Goal: Task Accomplishment & Management: Complete application form

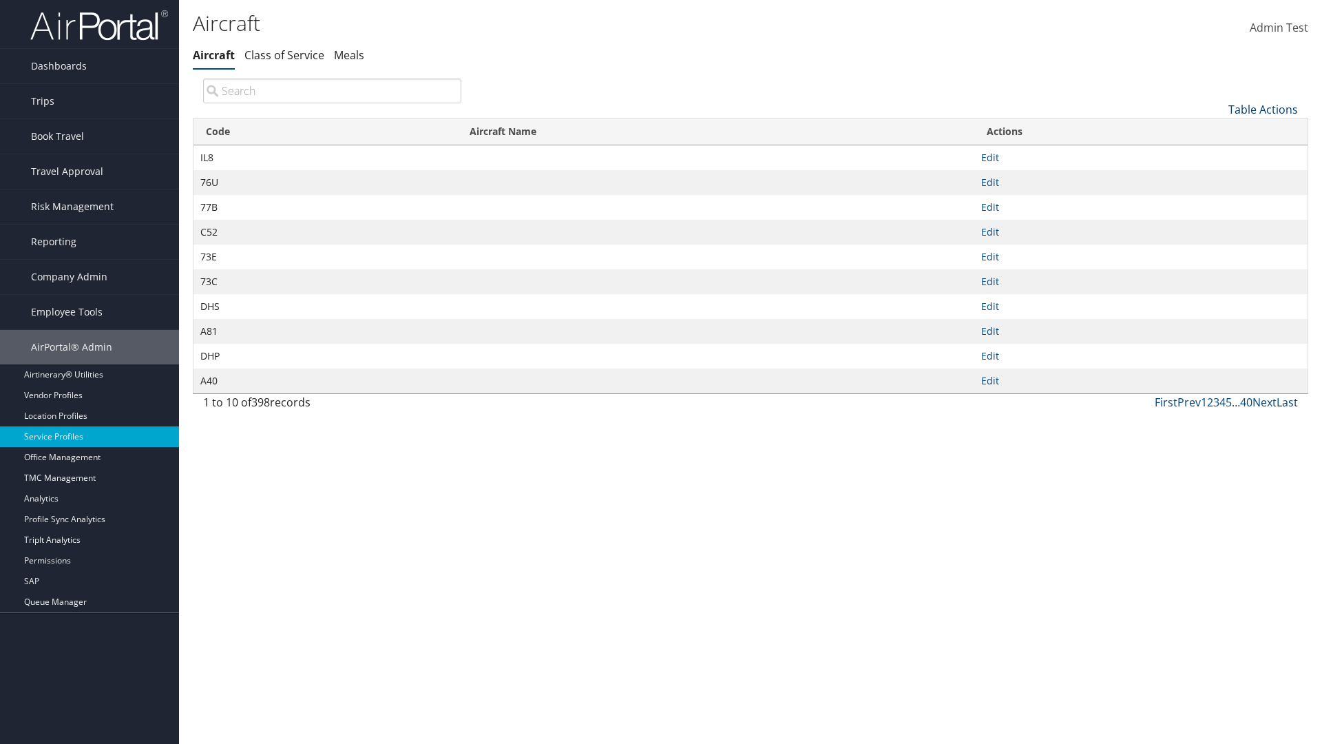
click at [1263, 109] on link "Table Actions" at bounding box center [1264, 109] width 70 height 15
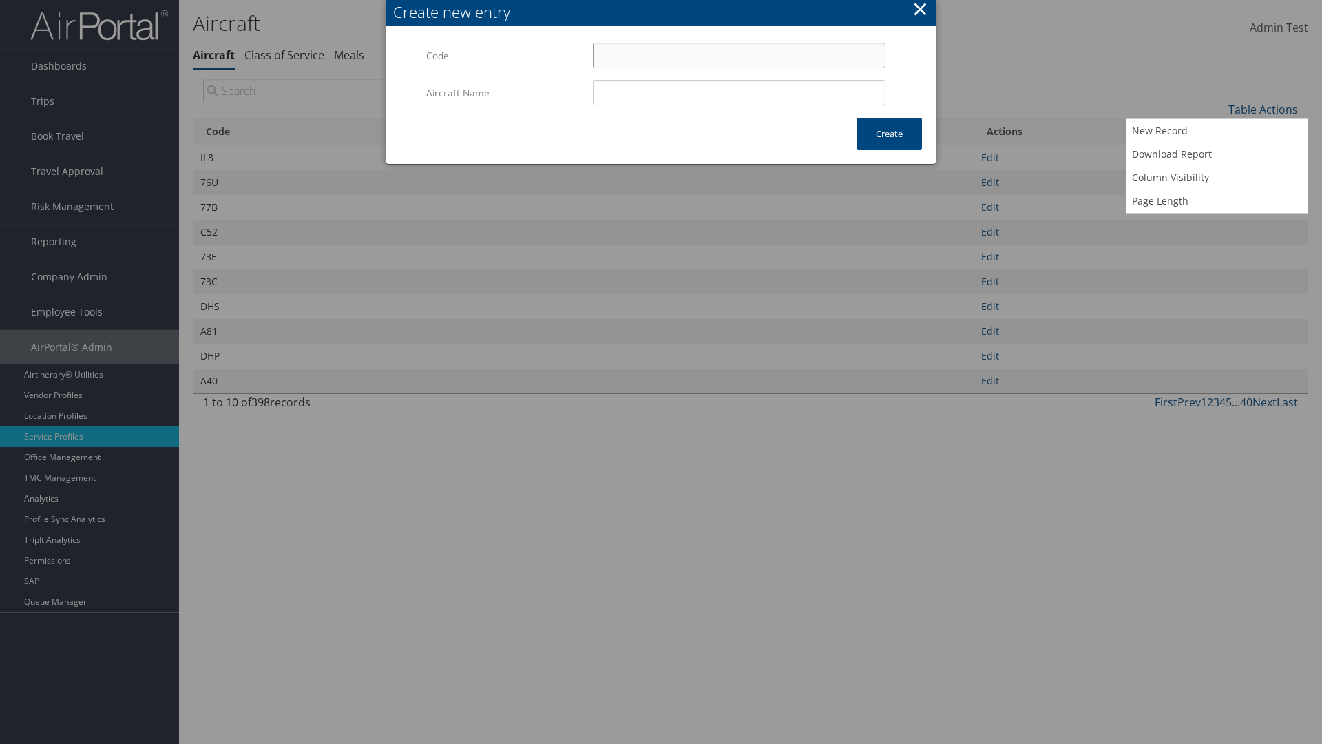
click at [739, 55] on input "Code" at bounding box center [739, 55] width 293 height 25
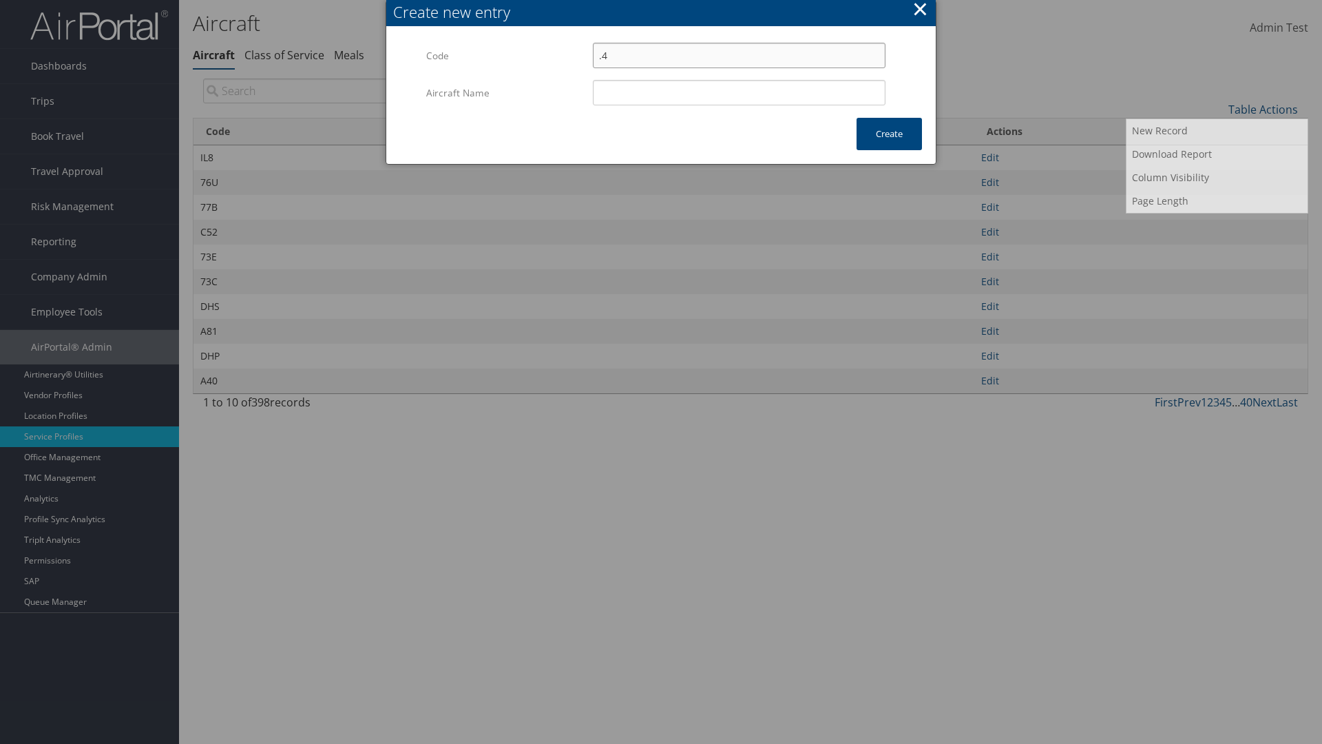
type input ".4"
click at [739, 92] on input "Aircraft Name" at bounding box center [739, 92] width 293 height 25
type input "Test"
type input ".4"
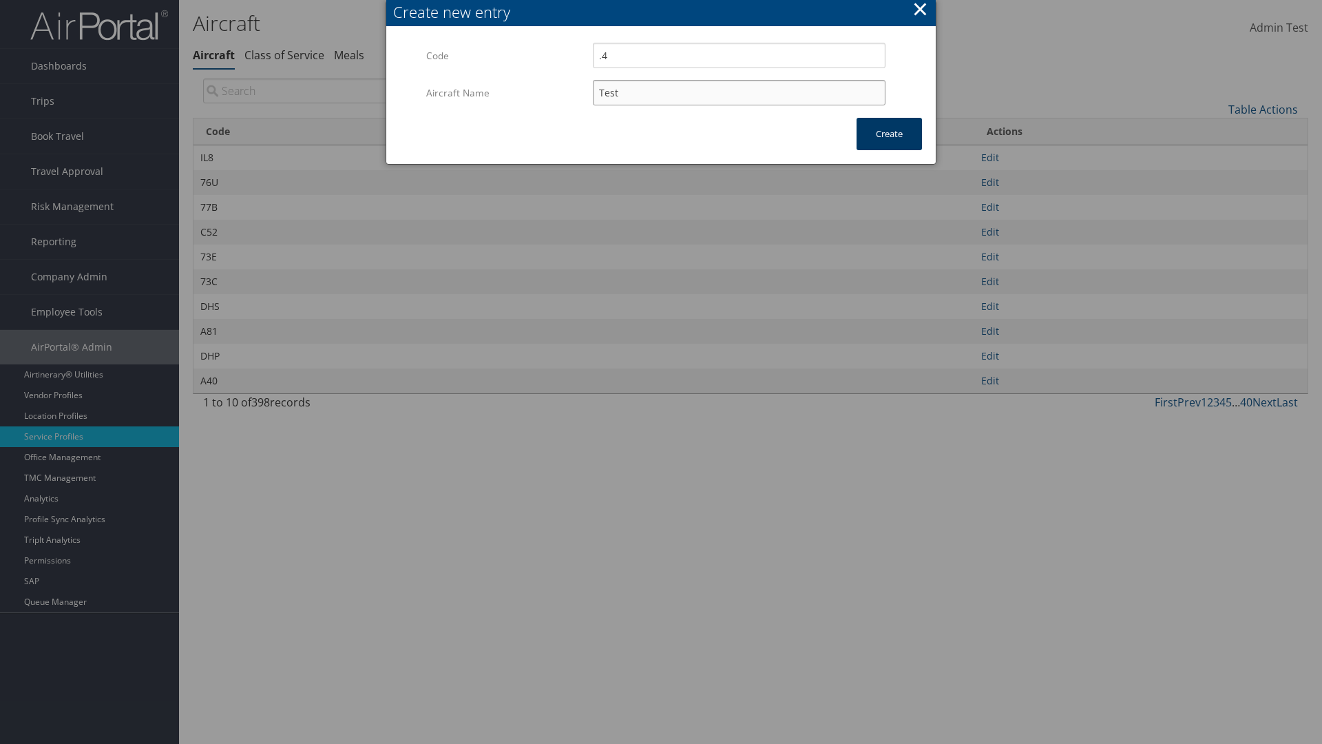
type input "Test"
click at [889, 134] on button "Create" at bounding box center [889, 134] width 65 height 32
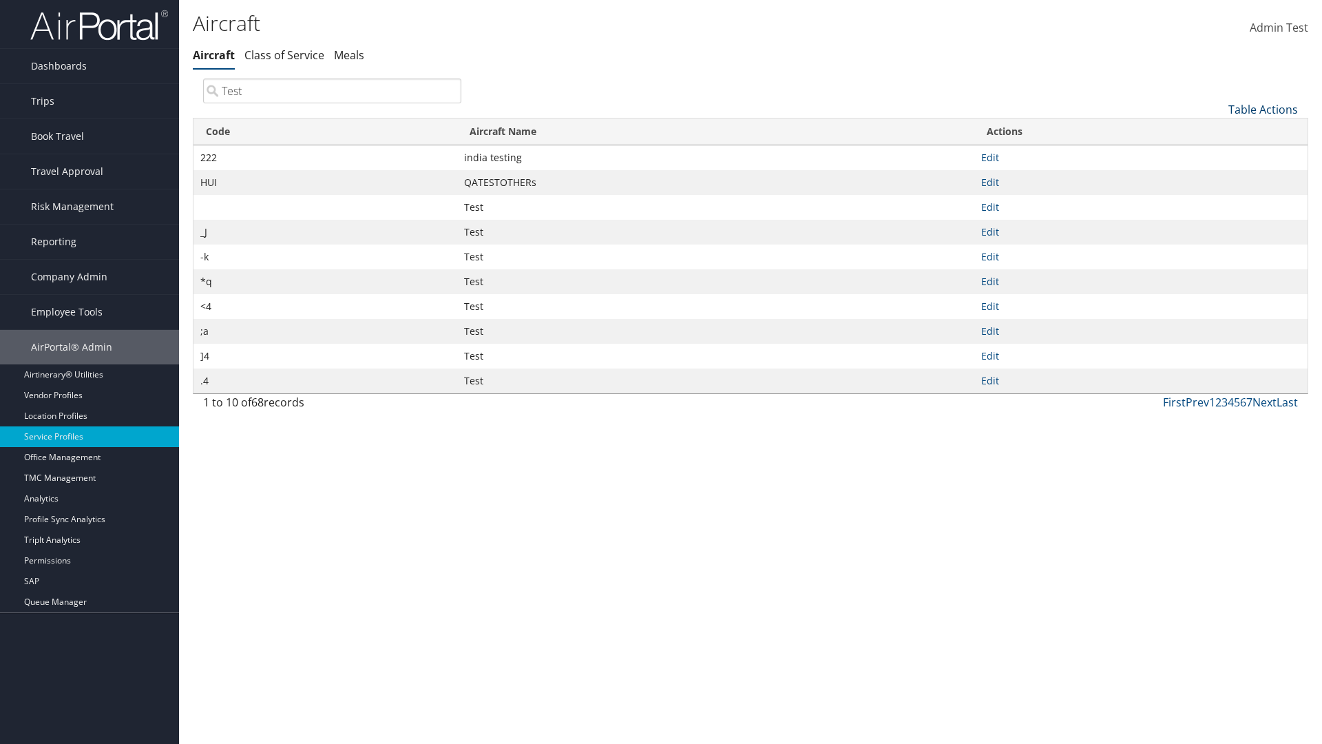
type input "Test"
click at [1263, 109] on link "Table Actions" at bounding box center [1264, 109] width 70 height 15
click at [1217, 132] on link "Code" at bounding box center [1217, 132] width 181 height 23
click at [1217, 155] on link "Aircraft Name" at bounding box center [1217, 155] width 181 height 23
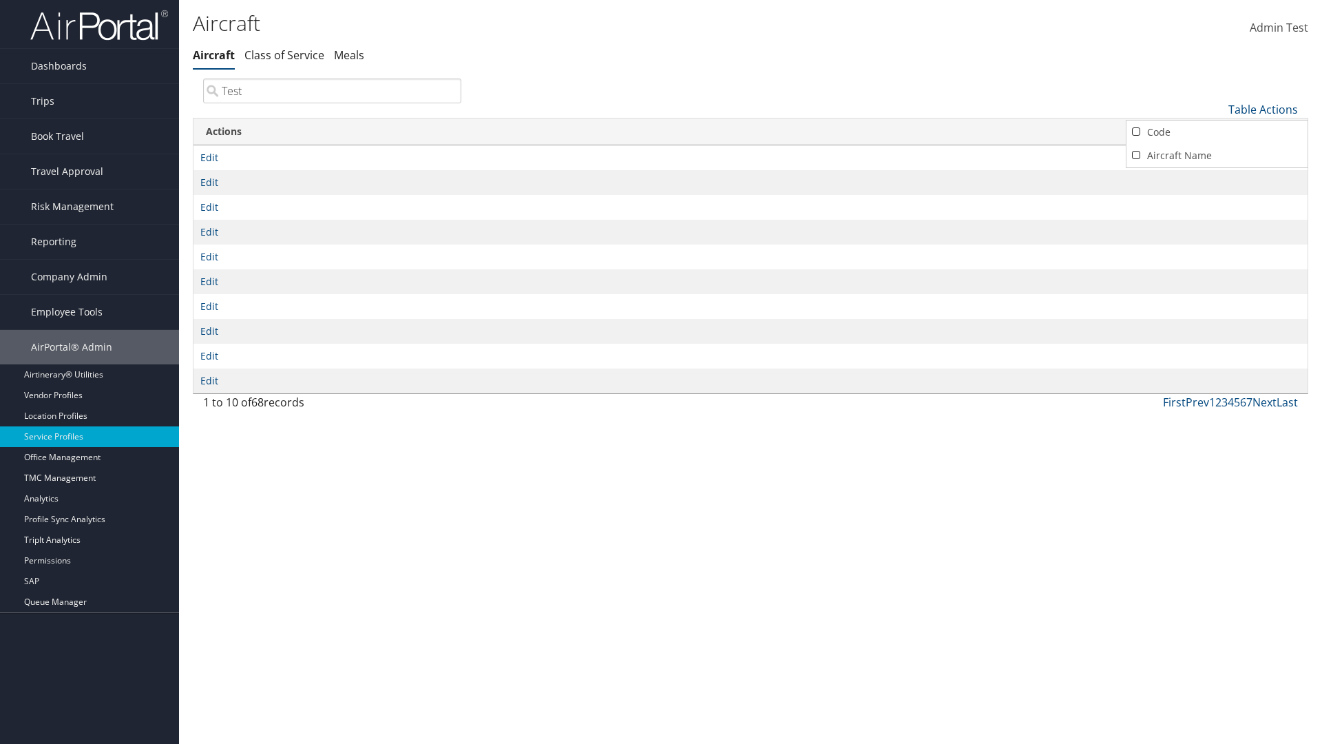
click at [661, 372] on div at bounding box center [661, 372] width 1322 height 744
click at [1263, 109] on link "Table Actions" at bounding box center [1264, 109] width 70 height 15
click at [1217, 132] on link "Code" at bounding box center [1217, 132] width 181 height 23
click at [1217, 155] on link "Aircraft Name" at bounding box center [1217, 155] width 181 height 23
